Goal: Information Seeking & Learning: Learn about a topic

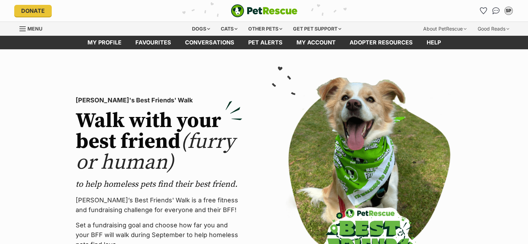
click at [495, 11] on img "Conversations" at bounding box center [496, 10] width 7 height 7
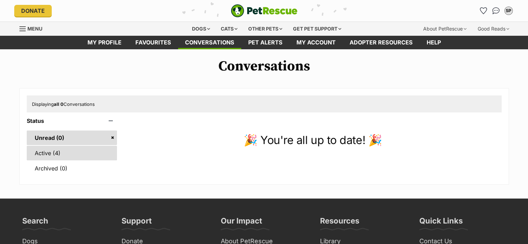
click at [74, 156] on link "Active (4)" at bounding box center [72, 153] width 91 height 15
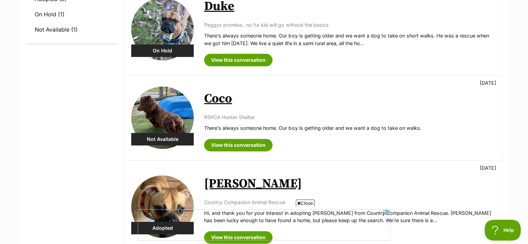
scroll to position [174, 0]
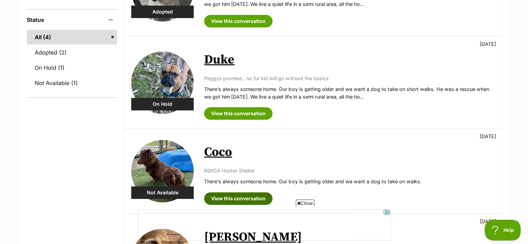
click at [235, 198] on link "View this conversation" at bounding box center [238, 198] width 68 height 13
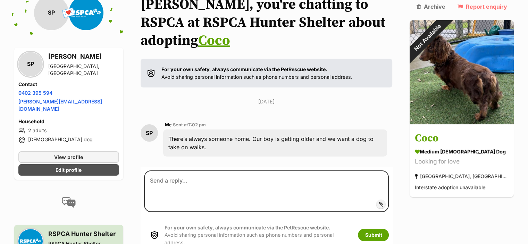
scroll to position [69, 0]
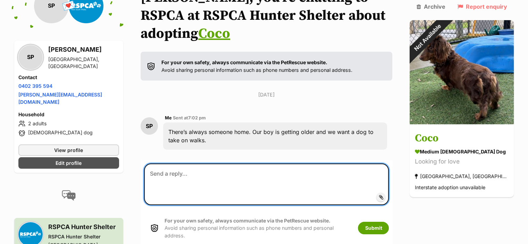
click at [229, 189] on textarea at bounding box center [266, 185] width 245 height 42
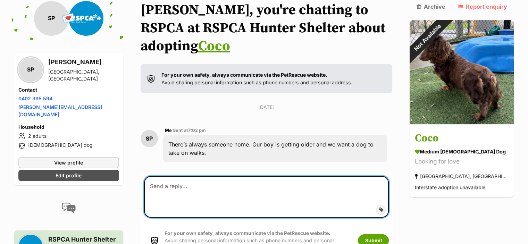
scroll to position [0, 0]
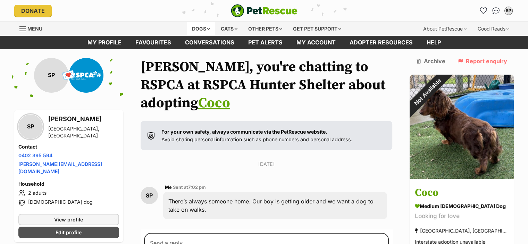
click at [197, 29] on div "Dogs" at bounding box center [201, 29] width 28 height 14
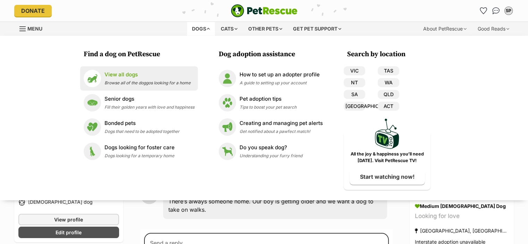
click at [132, 75] on p "View all dogs" at bounding box center [148, 75] width 86 height 8
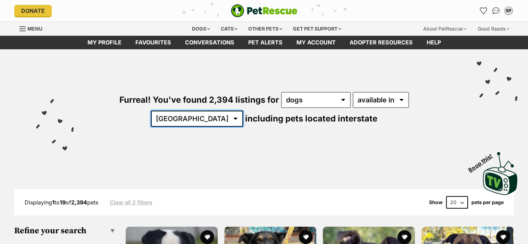
click at [243, 111] on select "Australia ACT NSW NT QLD SA TAS VIC WA" at bounding box center [197, 119] width 92 height 16
select select "[GEOGRAPHIC_DATA]"
click at [243, 111] on select "Australia ACT NSW NT QLD SA TAS VIC WA" at bounding box center [197, 119] width 92 height 16
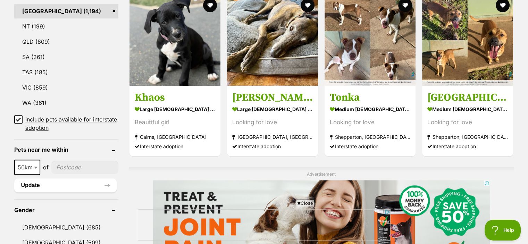
scroll to position [347, 0]
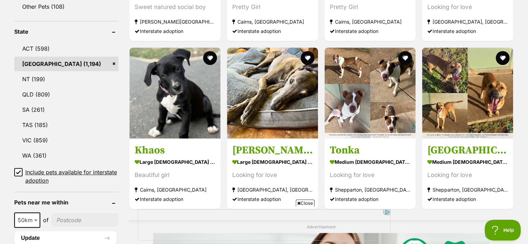
click at [17, 170] on icon at bounding box center [18, 172] width 5 height 5
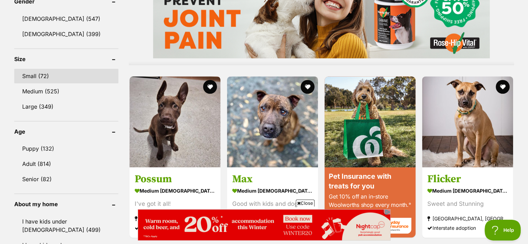
scroll to position [625, 0]
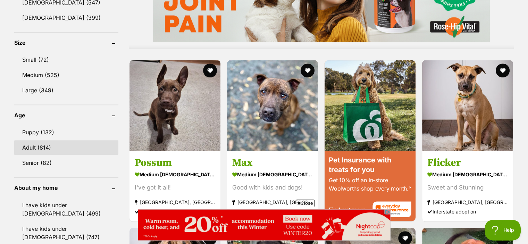
click at [28, 140] on link "Adult (814)" at bounding box center [66, 147] width 104 height 15
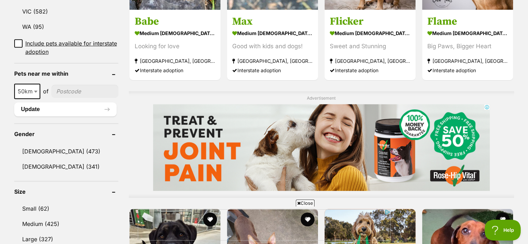
scroll to position [486, 0]
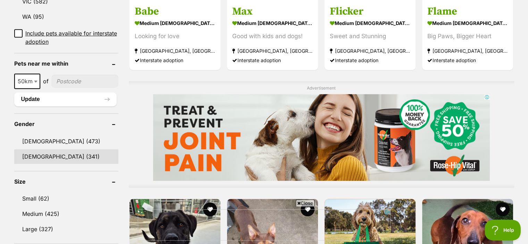
click at [40, 158] on link "[DEMOGRAPHIC_DATA] (341)" at bounding box center [66, 156] width 104 height 15
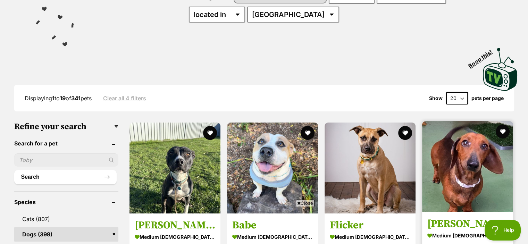
click at [440, 176] on img at bounding box center [467, 166] width 91 height 91
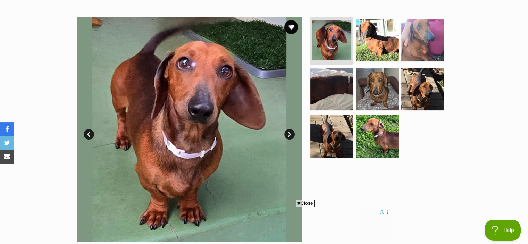
scroll to position [139, 0]
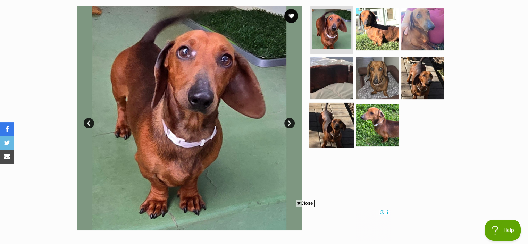
click at [332, 122] on img at bounding box center [331, 125] width 45 height 45
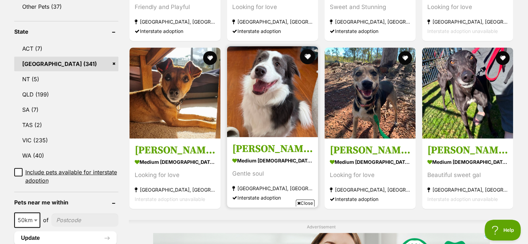
click at [308, 57] on button "favourite" at bounding box center [307, 56] width 15 height 15
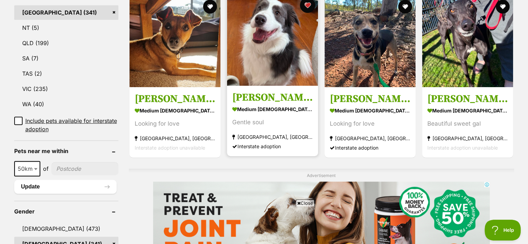
scroll to position [382, 0]
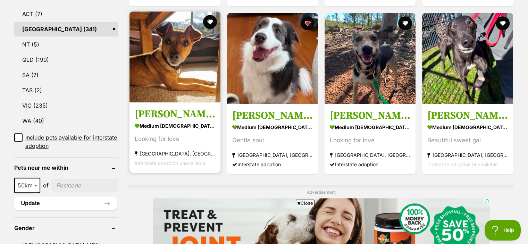
click at [167, 61] on img at bounding box center [175, 56] width 91 height 91
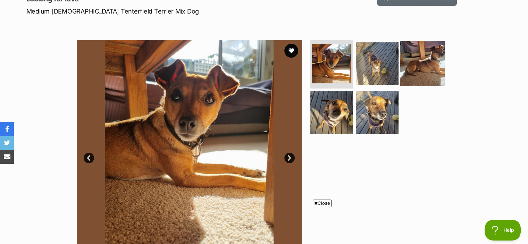
click at [423, 69] on img at bounding box center [422, 63] width 45 height 45
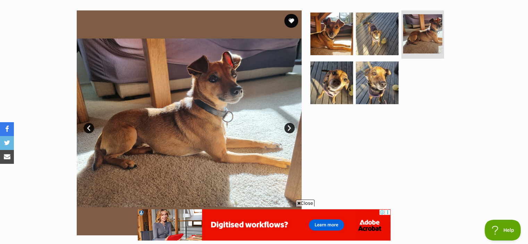
scroll to position [104, 0]
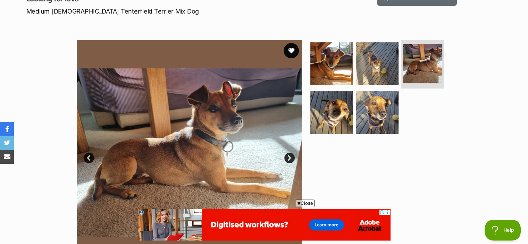
click at [291, 50] on button "favourite" at bounding box center [291, 50] width 15 height 15
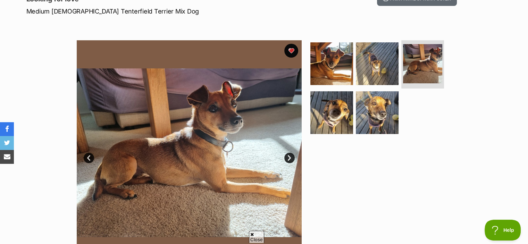
scroll to position [0, 0]
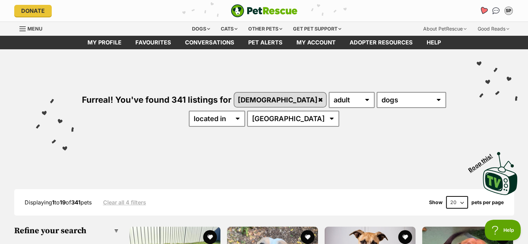
click at [482, 9] on icon "Favourites" at bounding box center [483, 11] width 8 height 8
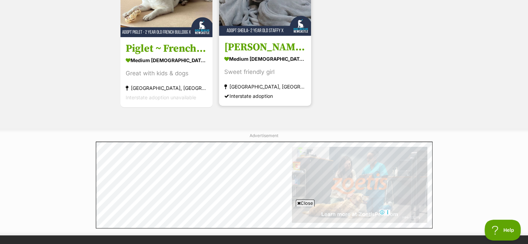
scroll to position [382, 0]
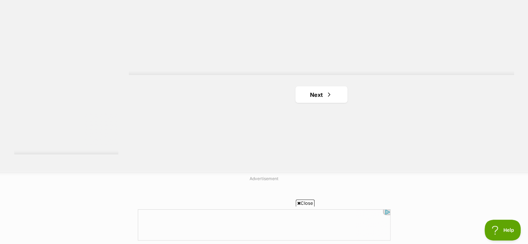
scroll to position [1355, 0]
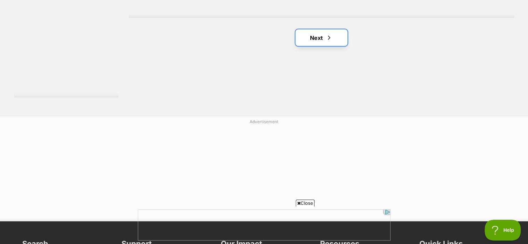
click at [316, 39] on link "Next" at bounding box center [322, 38] width 52 height 17
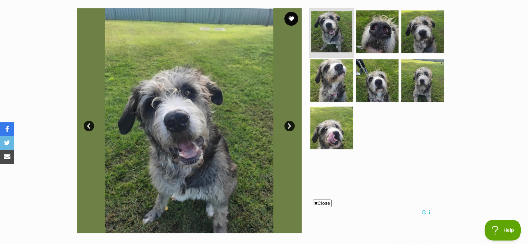
scroll to position [174, 0]
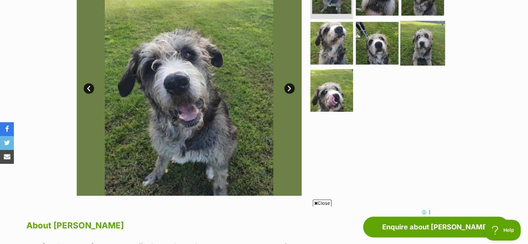
click at [412, 47] on img at bounding box center [422, 43] width 45 height 45
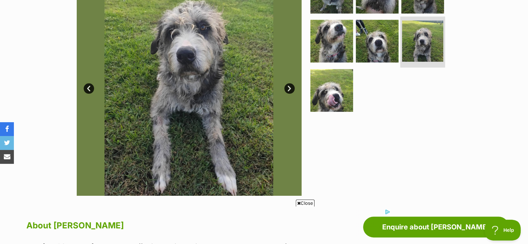
scroll to position [0, 0]
click at [424, 50] on img at bounding box center [422, 40] width 41 height 41
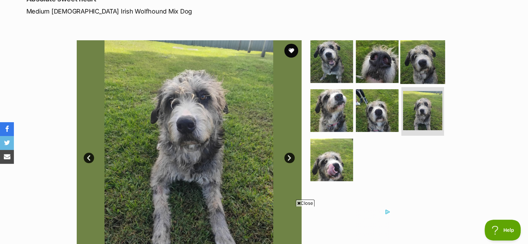
click at [422, 68] on img at bounding box center [422, 61] width 45 height 45
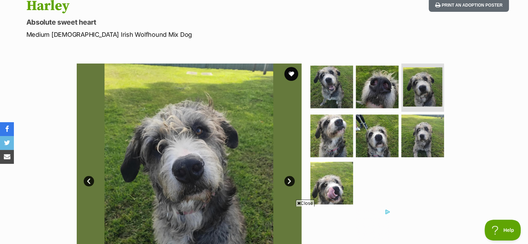
scroll to position [0, 0]
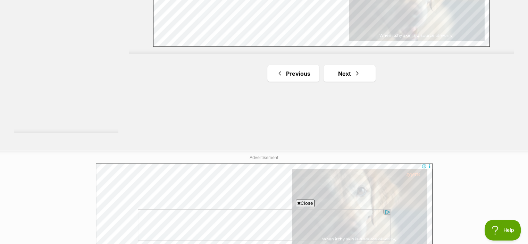
scroll to position [1320, 0]
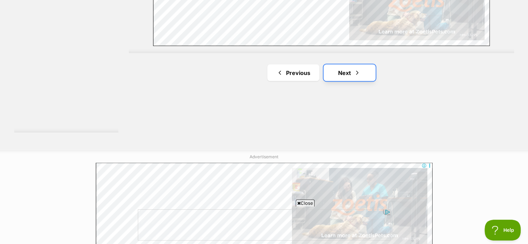
click at [349, 75] on link "Next" at bounding box center [350, 72] width 52 height 17
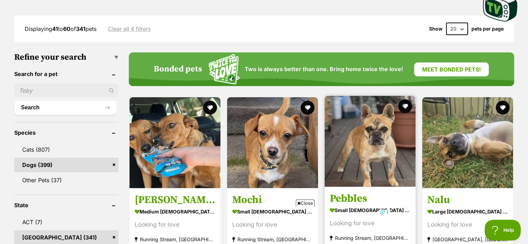
click at [367, 140] on img at bounding box center [370, 141] width 91 height 91
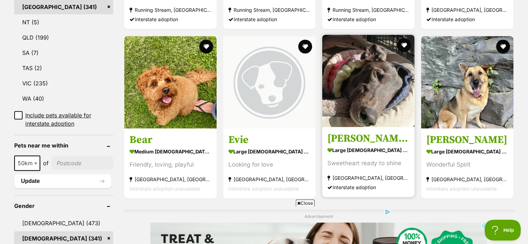
scroll to position [417, 0]
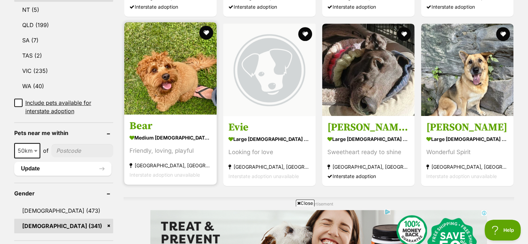
click at [165, 74] on img at bounding box center [170, 68] width 92 height 92
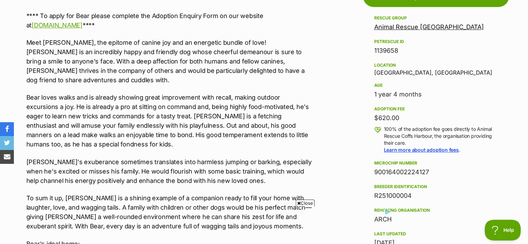
scroll to position [417, 0]
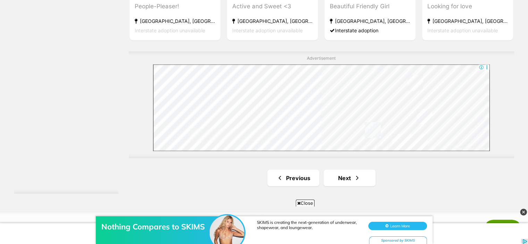
scroll to position [1285, 0]
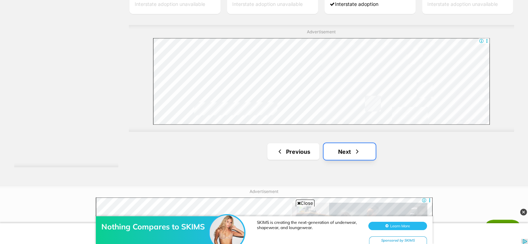
click at [335, 148] on link "Next" at bounding box center [350, 151] width 52 height 17
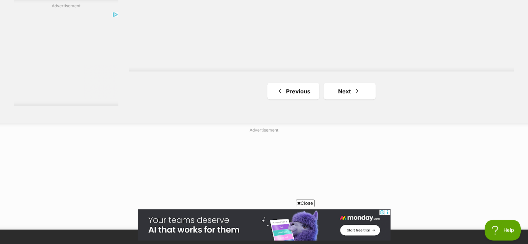
scroll to position [1320, 0]
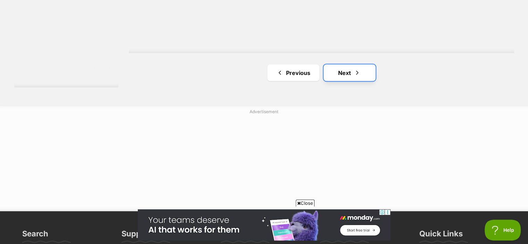
click at [357, 73] on span "Next page" at bounding box center [357, 72] width 7 height 8
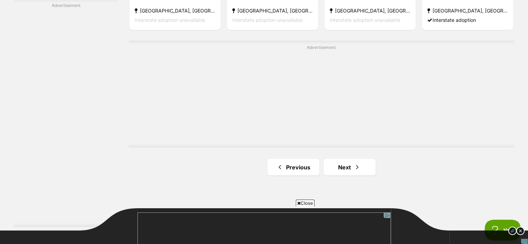
scroll to position [1250, 0]
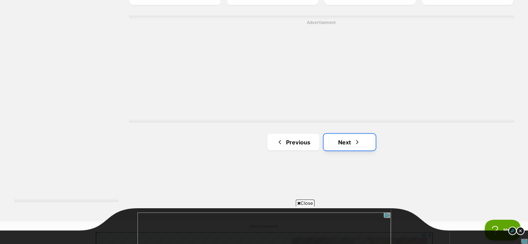
click at [365, 141] on link "Next" at bounding box center [350, 142] width 52 height 17
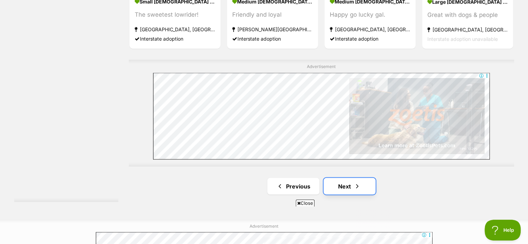
click at [355, 187] on span "Next page" at bounding box center [357, 186] width 7 height 8
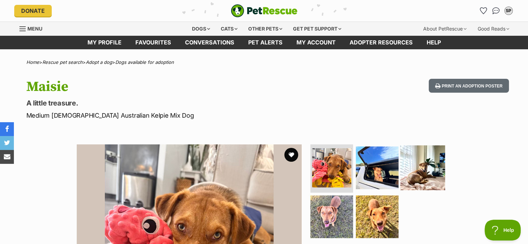
click at [430, 159] on img at bounding box center [422, 167] width 45 height 45
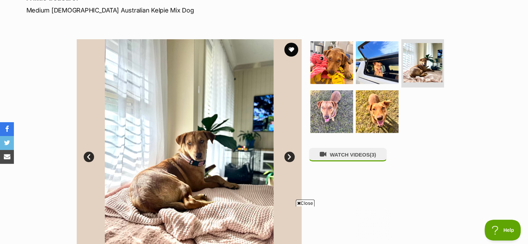
scroll to position [104, 0]
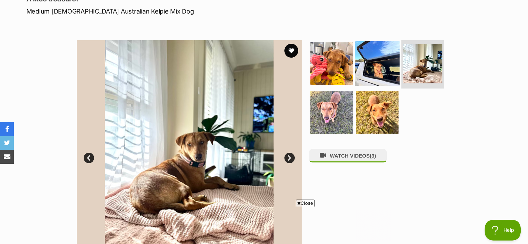
click at [379, 71] on img at bounding box center [377, 63] width 45 height 45
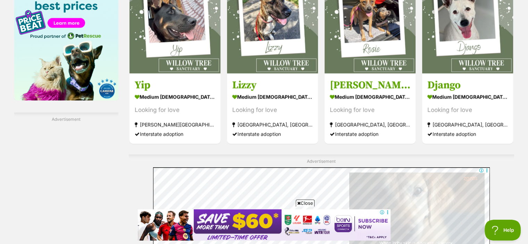
scroll to position [1250, 0]
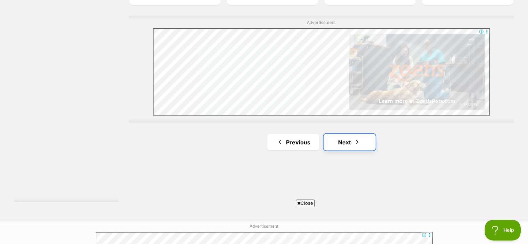
click at [364, 142] on link "Next" at bounding box center [350, 142] width 52 height 17
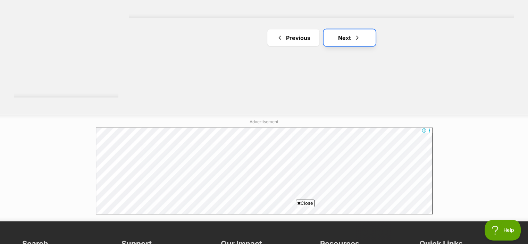
click at [357, 41] on span "Next page" at bounding box center [357, 38] width 7 height 8
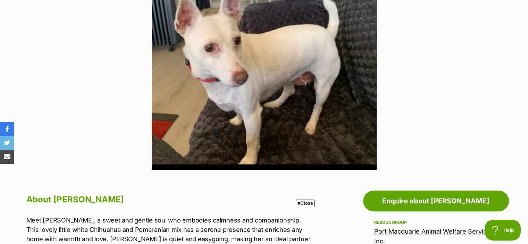
scroll to position [278, 0]
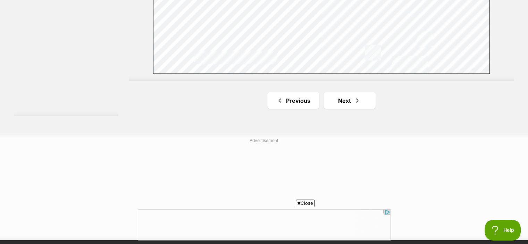
scroll to position [1320, 0]
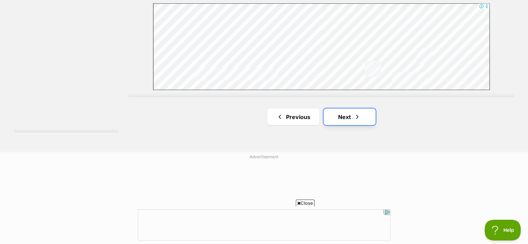
click at [361, 114] on link "Next" at bounding box center [350, 116] width 52 height 17
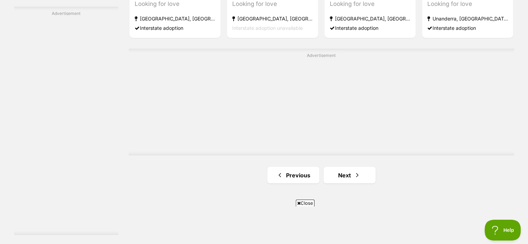
scroll to position [1250, 0]
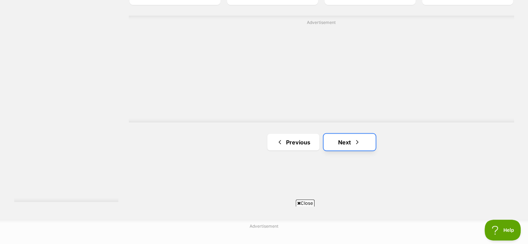
click at [355, 141] on span "Next page" at bounding box center [357, 142] width 7 height 8
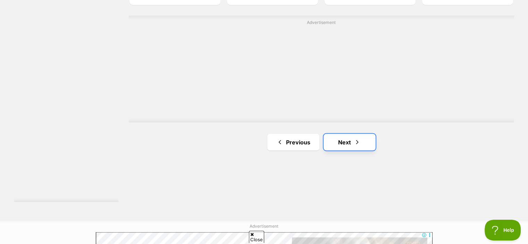
click at [338, 147] on link "Next" at bounding box center [350, 142] width 52 height 17
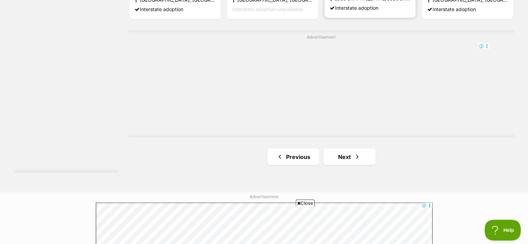
scroll to position [1320, 0]
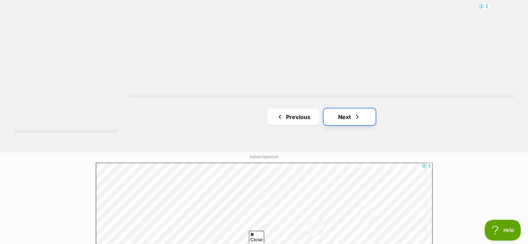
click at [347, 116] on link "Next" at bounding box center [350, 116] width 52 height 17
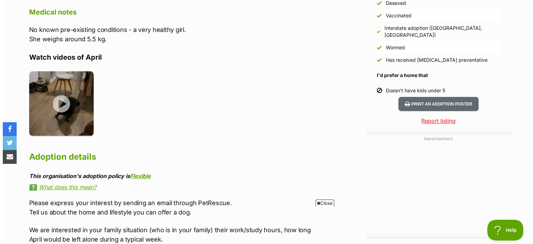
scroll to position [625, 0]
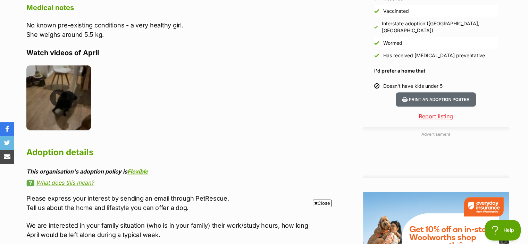
click at [57, 77] on img at bounding box center [58, 97] width 65 height 65
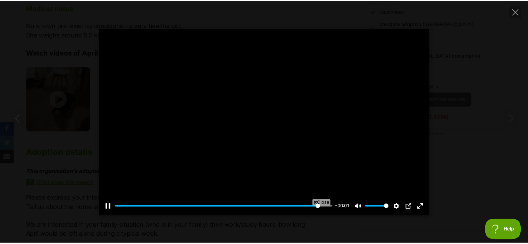
scroll to position [0, 0]
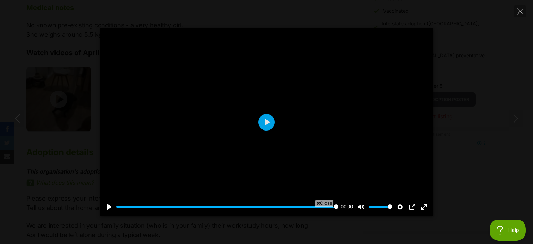
click at [169, 99] on div at bounding box center [266, 122] width 333 height 188
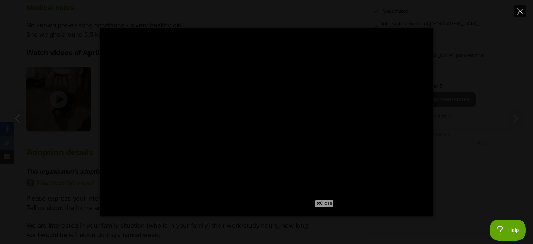
click at [518, 11] on icon "Close" at bounding box center [521, 11] width 6 height 6
type input "13.66"
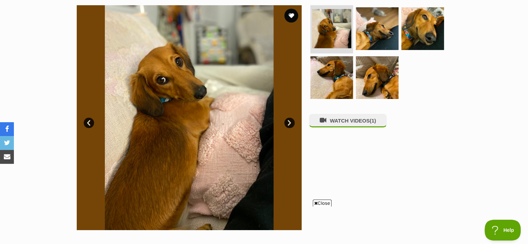
scroll to position [139, 0]
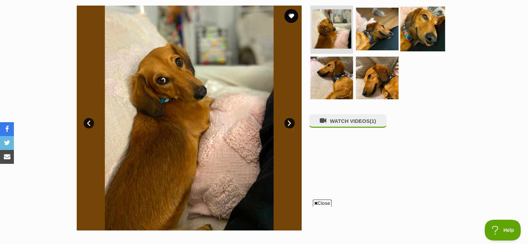
click at [418, 33] on img at bounding box center [422, 28] width 45 height 45
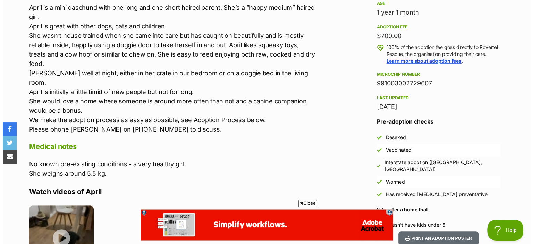
scroll to position [590, 0]
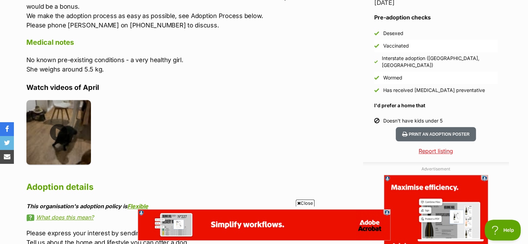
click at [57, 116] on img at bounding box center [58, 132] width 65 height 65
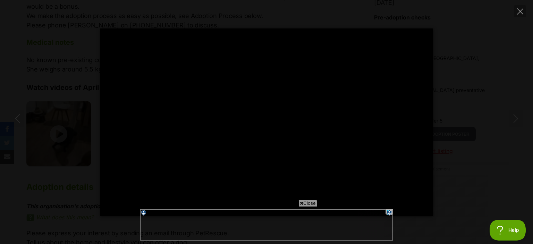
scroll to position [0, 0]
type input "100"
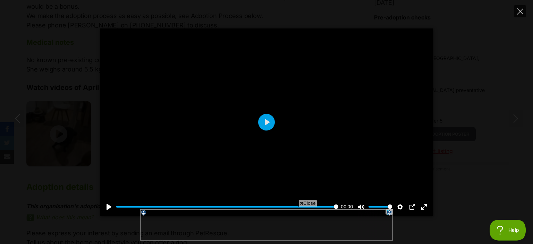
click at [520, 8] on icon "Close" at bounding box center [521, 11] width 6 height 6
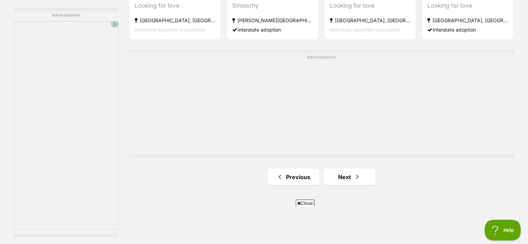
scroll to position [1250, 0]
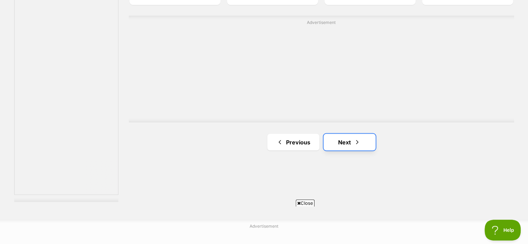
click at [359, 143] on span "Next page" at bounding box center [357, 142] width 7 height 8
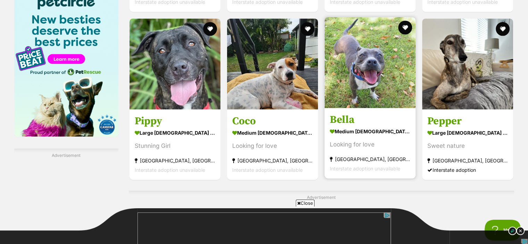
scroll to position [1077, 0]
